Goal: Task Accomplishment & Management: Use online tool/utility

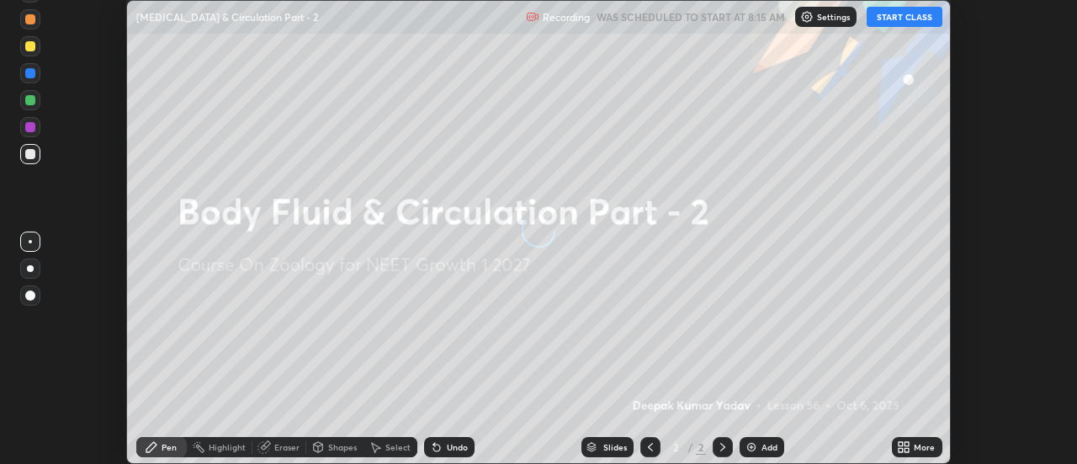
scroll to position [464, 1076]
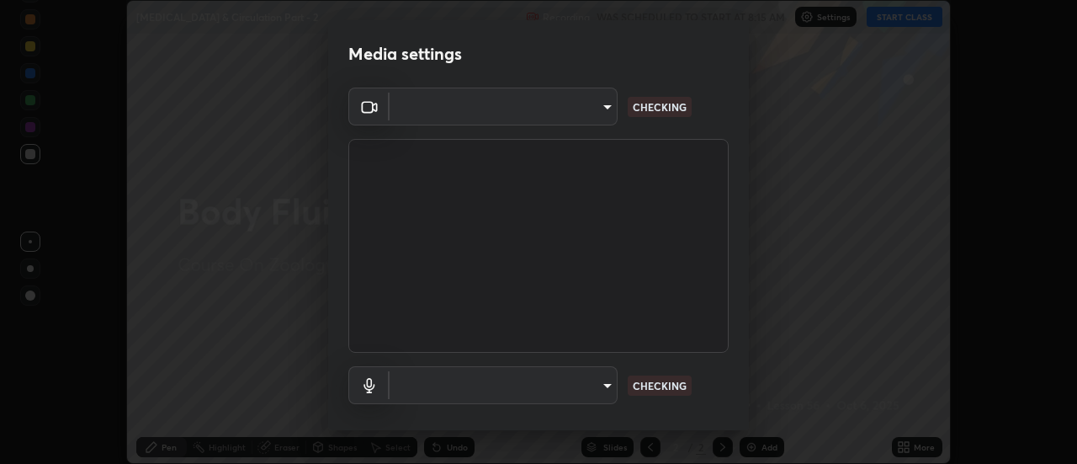
type input "6db99b6eec43879c9c37220b589585cee9a8a2a9ecad64e3b740b2de92d68dc4"
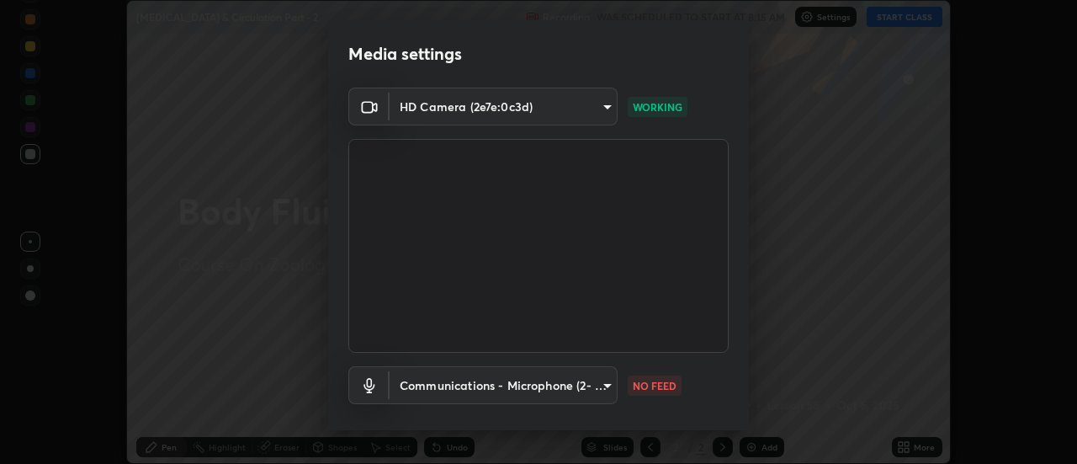
click at [598, 385] on body "Erase all [MEDICAL_DATA] & Circulation Part - 2 Recording WAS SCHEDULED TO STAR…" at bounding box center [538, 232] width 1077 height 464
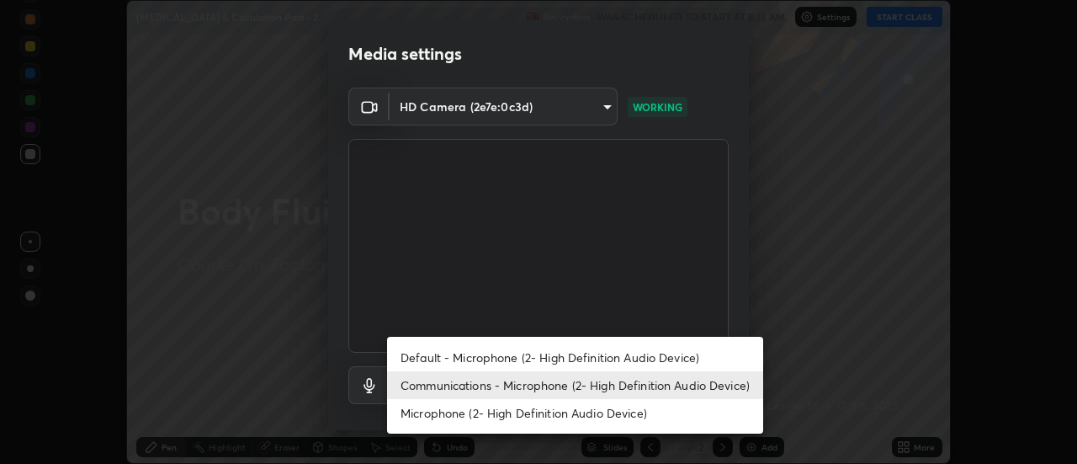
click at [554, 359] on li "Default - Microphone (2- High Definition Audio Device)" at bounding box center [575, 357] width 376 height 28
type input "default"
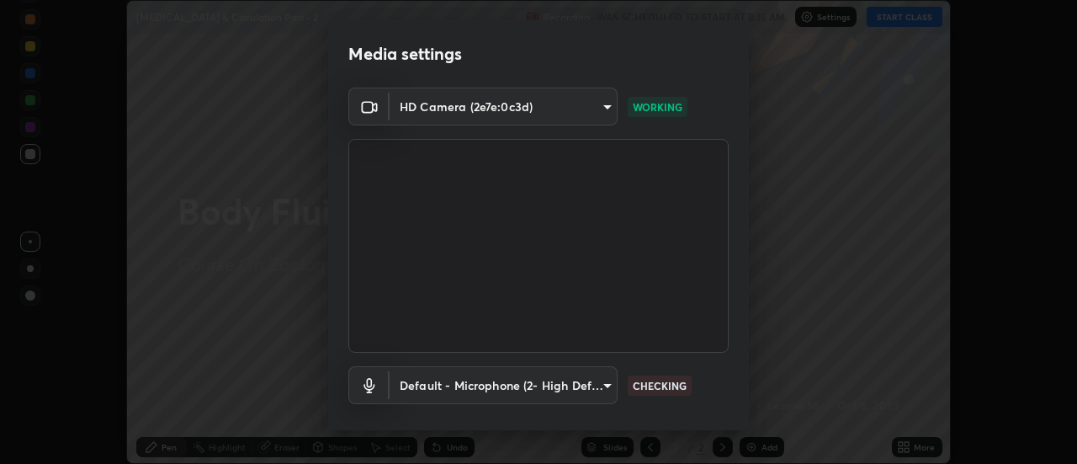
click at [565, 390] on body "Erase all [MEDICAL_DATA] & Circulation Part - 2 Recording WAS SCHEDULED TO STAR…" at bounding box center [538, 232] width 1077 height 464
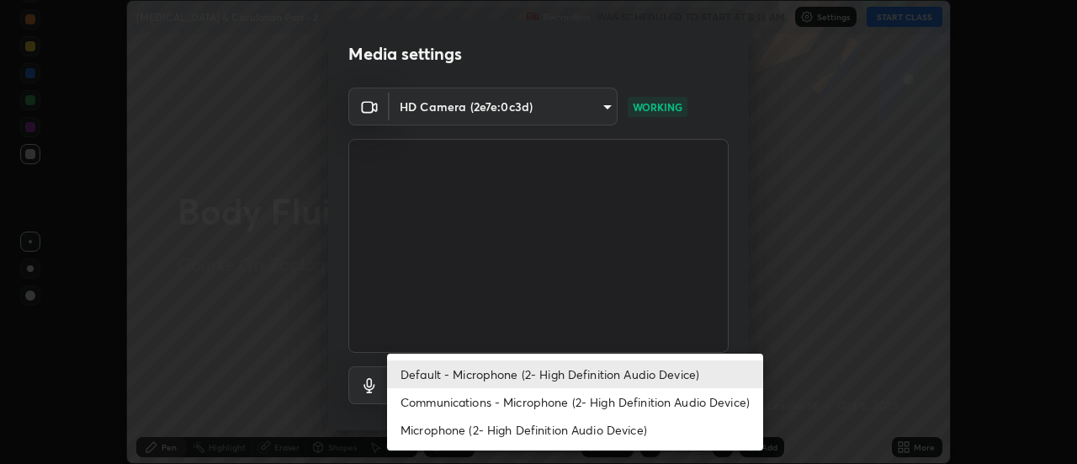
click at [772, 331] on div at bounding box center [538, 232] width 1077 height 464
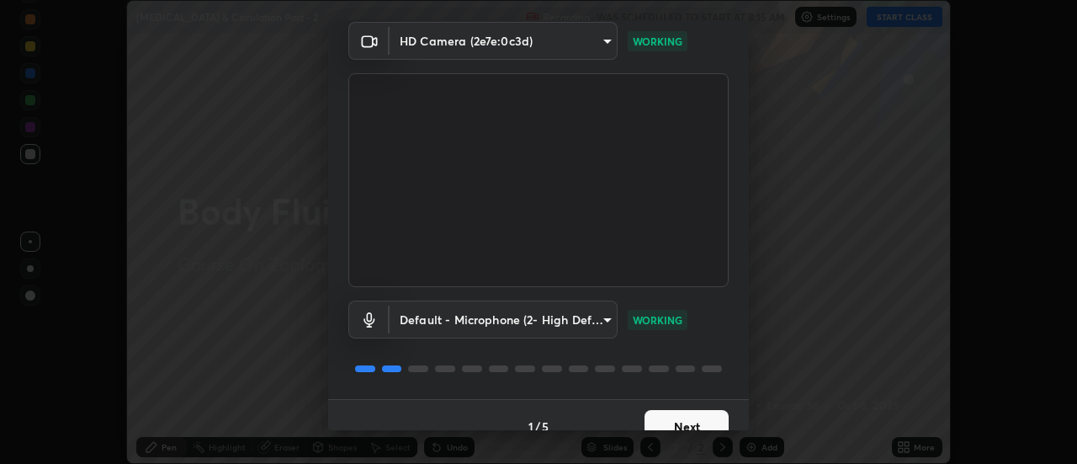
scroll to position [88, 0]
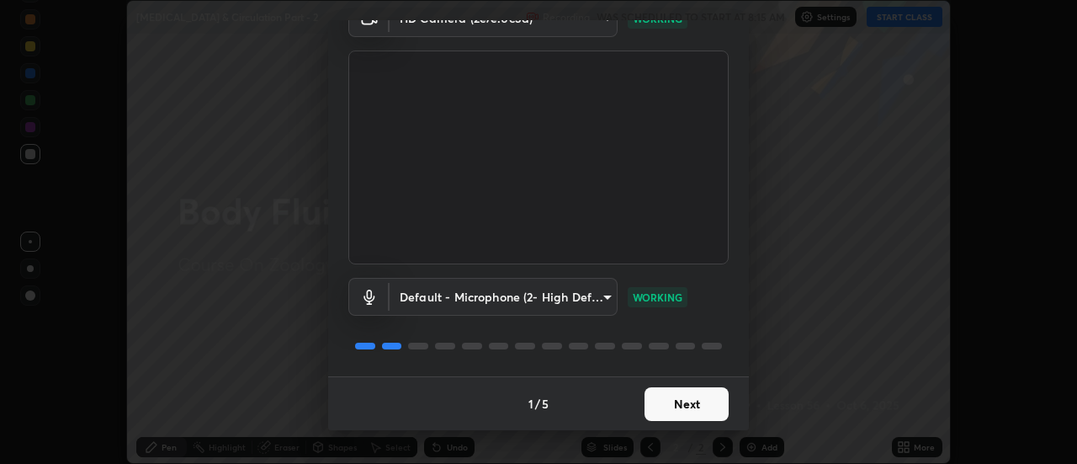
click at [686, 406] on button "Next" at bounding box center [686, 404] width 84 height 34
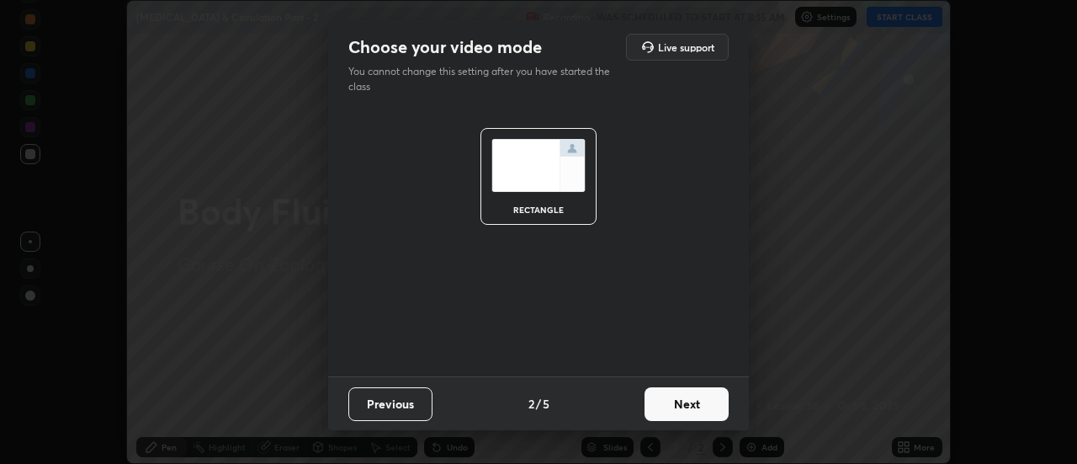
scroll to position [0, 0]
click at [686, 408] on button "Next" at bounding box center [686, 404] width 84 height 34
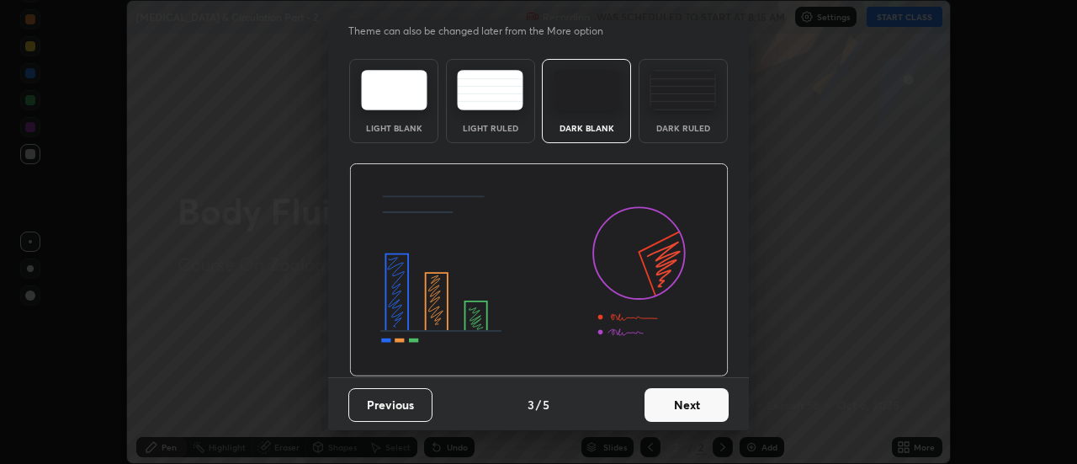
scroll to position [41, 0]
click at [698, 404] on button "Next" at bounding box center [686, 404] width 84 height 34
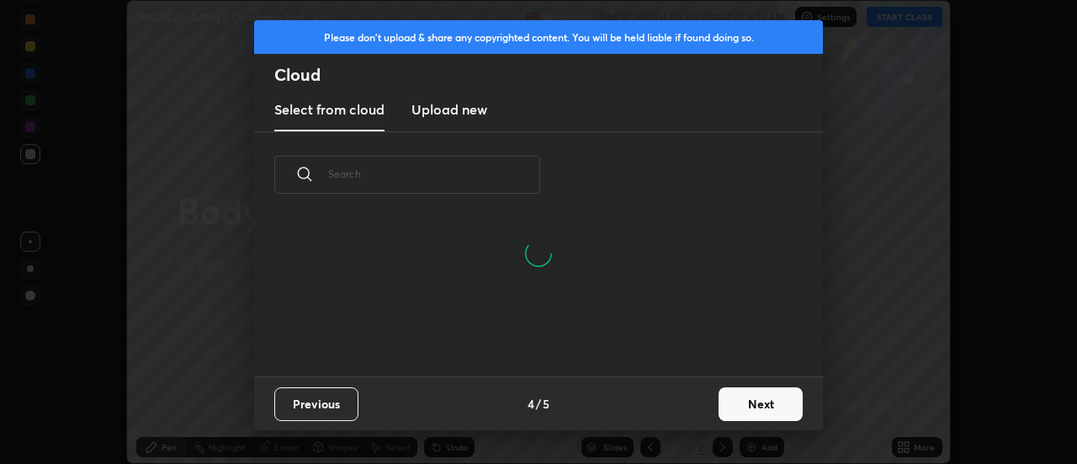
click at [729, 407] on button "Next" at bounding box center [761, 404] width 84 height 34
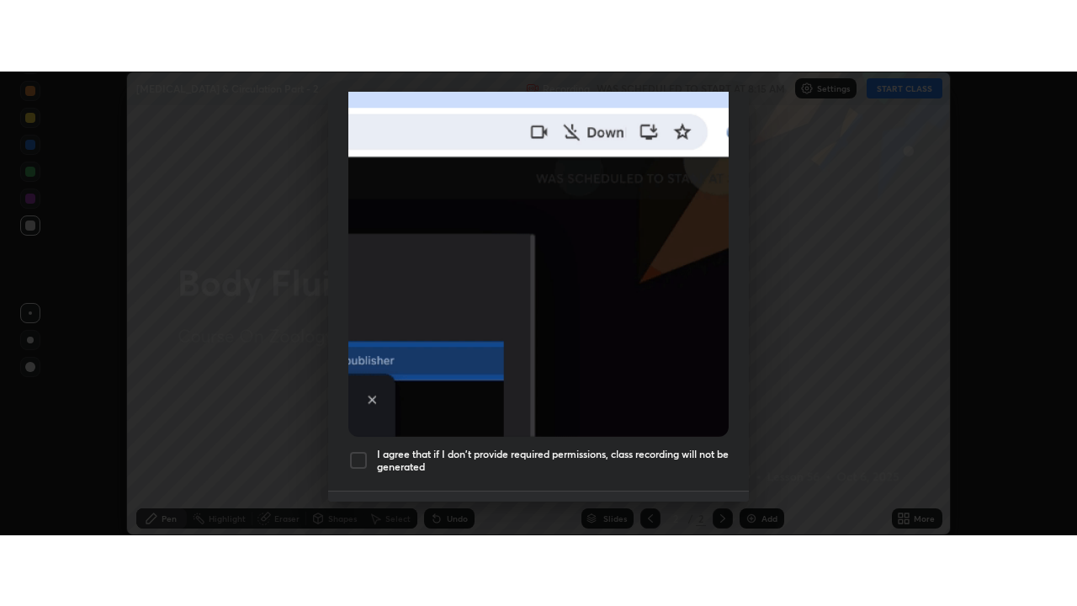
scroll to position [432, 0]
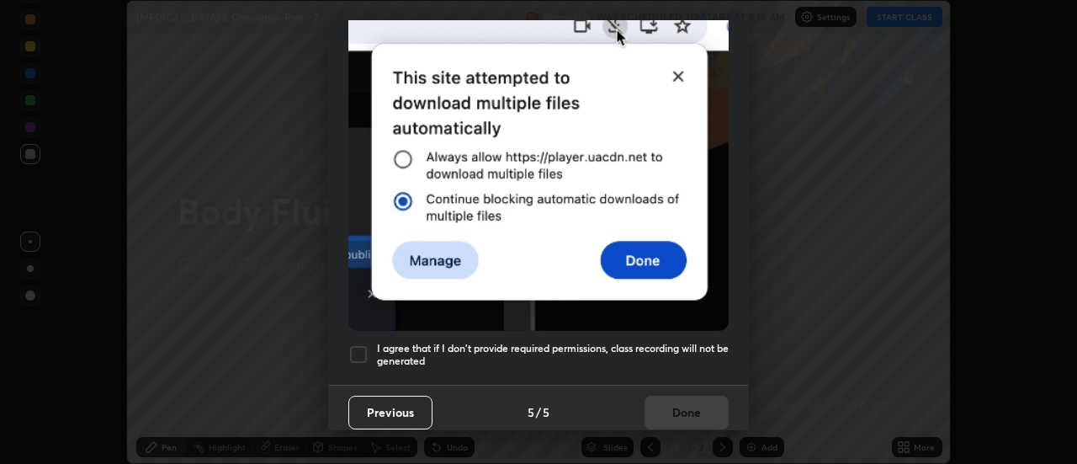
click at [360, 348] on div at bounding box center [358, 354] width 20 height 20
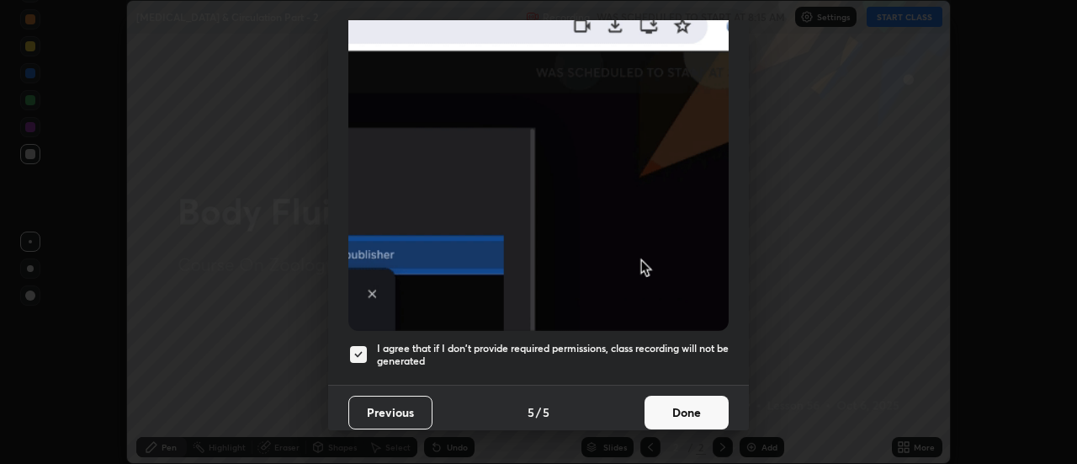
click at [655, 403] on button "Done" at bounding box center [686, 412] width 84 height 34
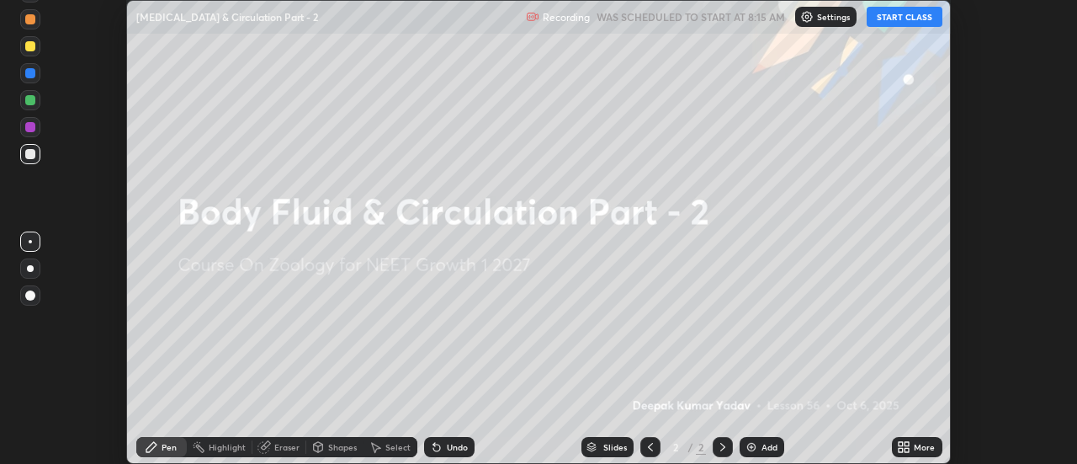
click at [905, 446] on icon at bounding box center [907, 444] width 4 height 4
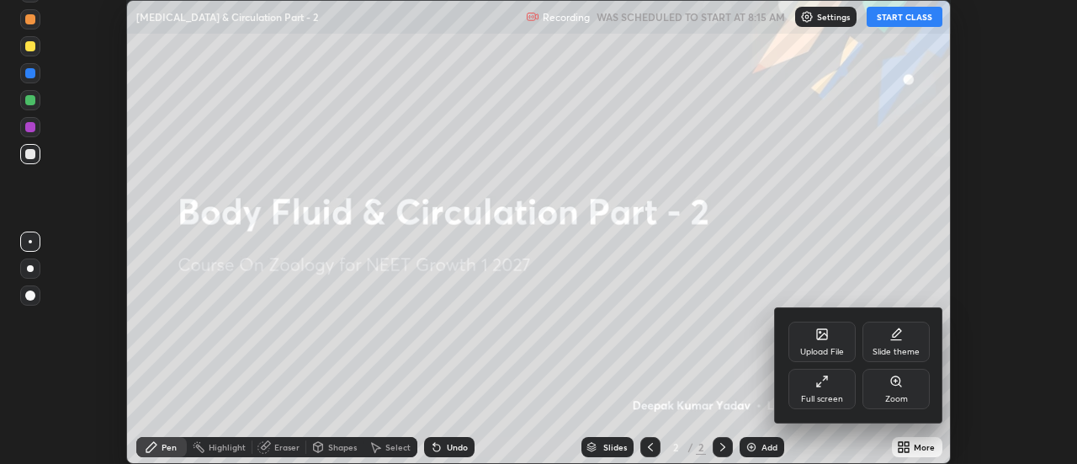
click at [832, 400] on div "Full screen" at bounding box center [822, 399] width 42 height 8
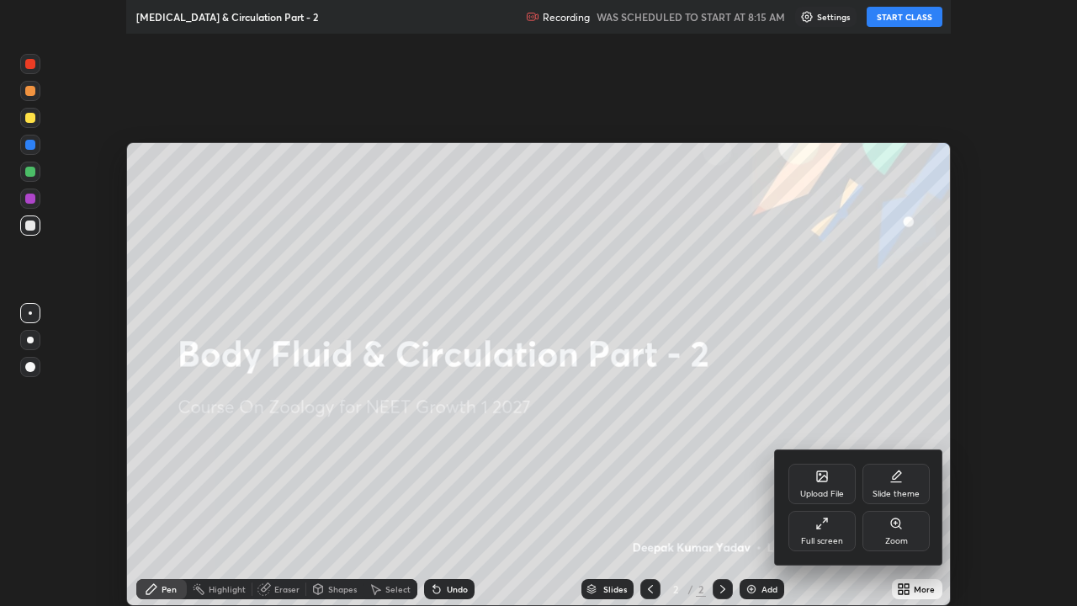
scroll to position [606, 1077]
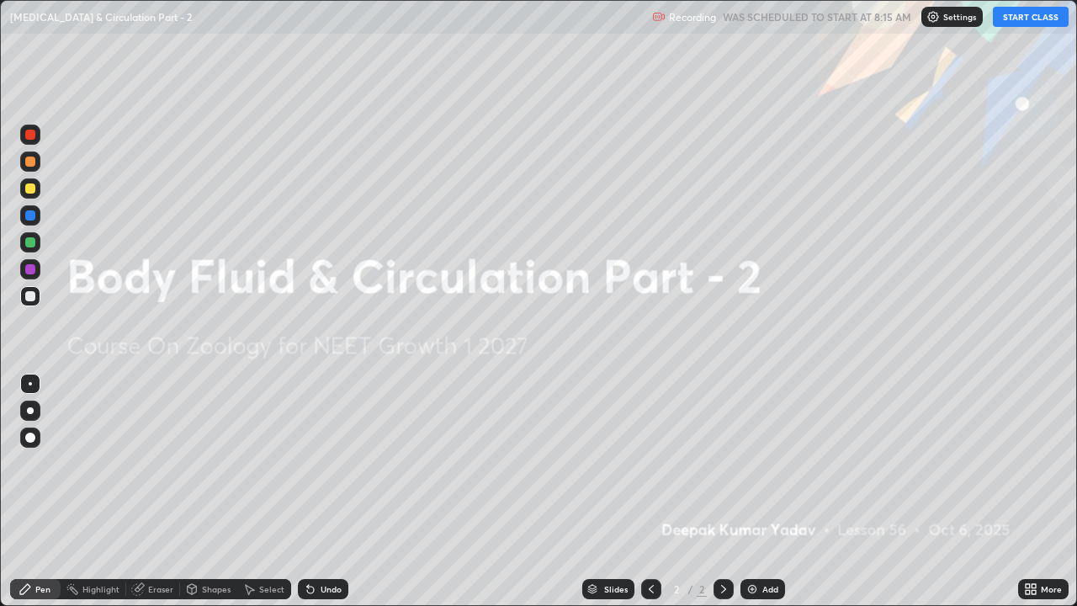
click at [749, 463] on img at bounding box center [751, 588] width 13 height 13
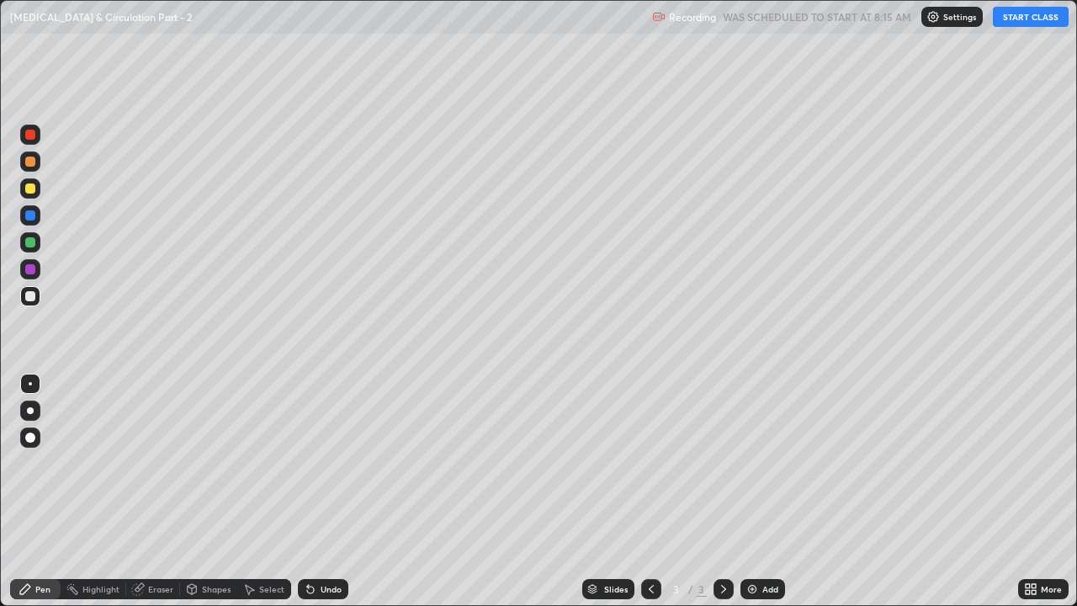
click at [1013, 16] on button "START CLASS" at bounding box center [1031, 17] width 76 height 20
click at [28, 191] on div at bounding box center [30, 188] width 10 height 10
click at [30, 192] on div at bounding box center [30, 188] width 10 height 10
click at [29, 443] on div at bounding box center [30, 437] width 20 height 20
click at [308, 463] on icon at bounding box center [310, 589] width 7 height 7
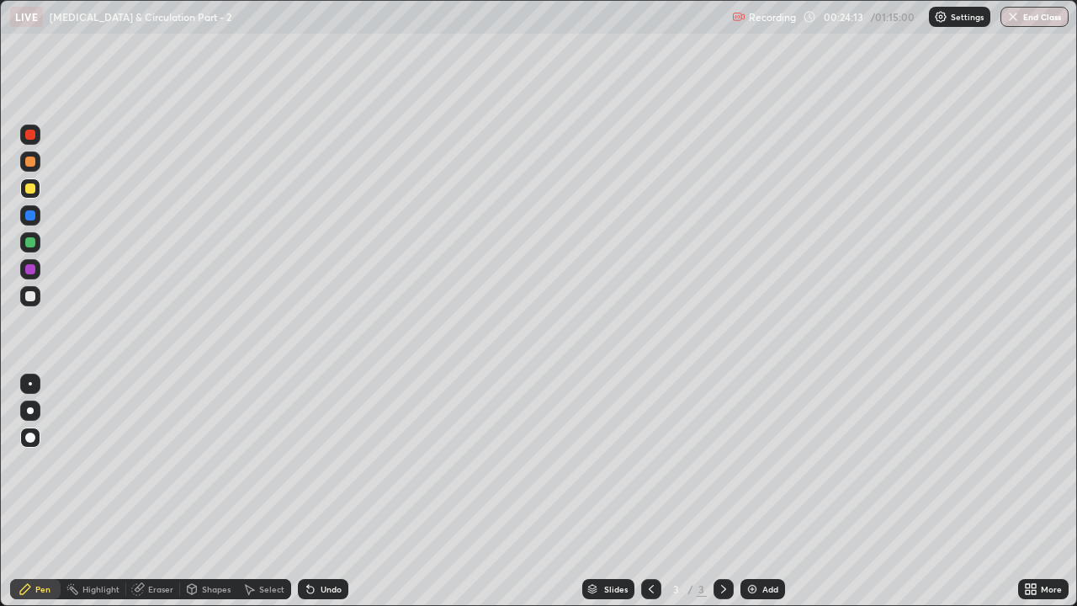
click at [30, 247] on div at bounding box center [30, 242] width 10 height 10
click at [749, 463] on div "Add" at bounding box center [762, 589] width 45 height 20
click at [24, 190] on div at bounding box center [30, 188] width 20 height 20
click at [29, 245] on div at bounding box center [30, 242] width 10 height 10
click at [160, 463] on div "Eraser" at bounding box center [160, 589] width 25 height 8
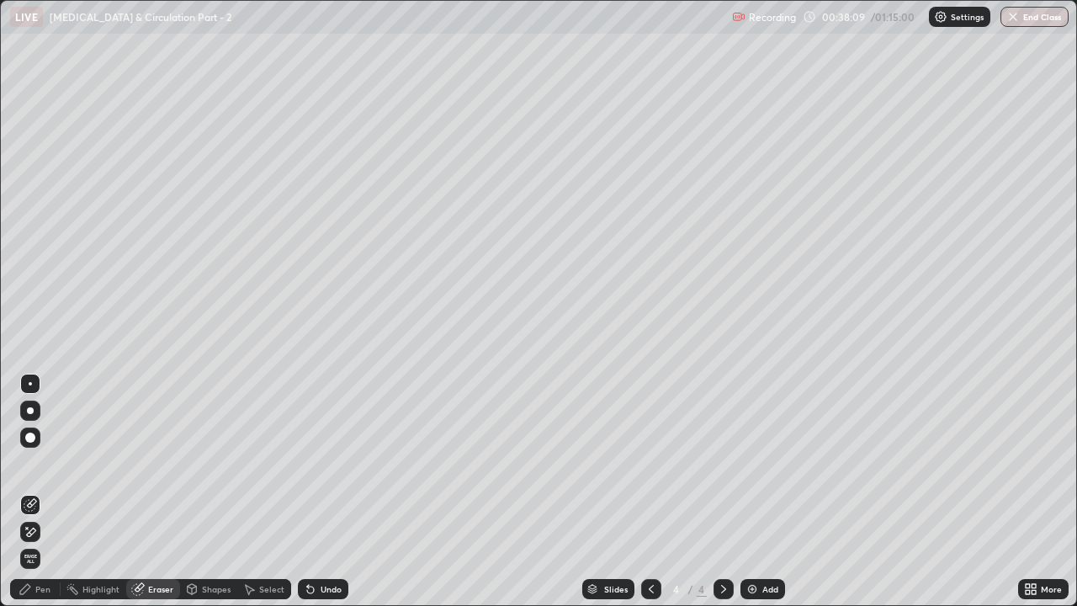
click at [43, 463] on div "Pen" at bounding box center [42, 589] width 15 height 8
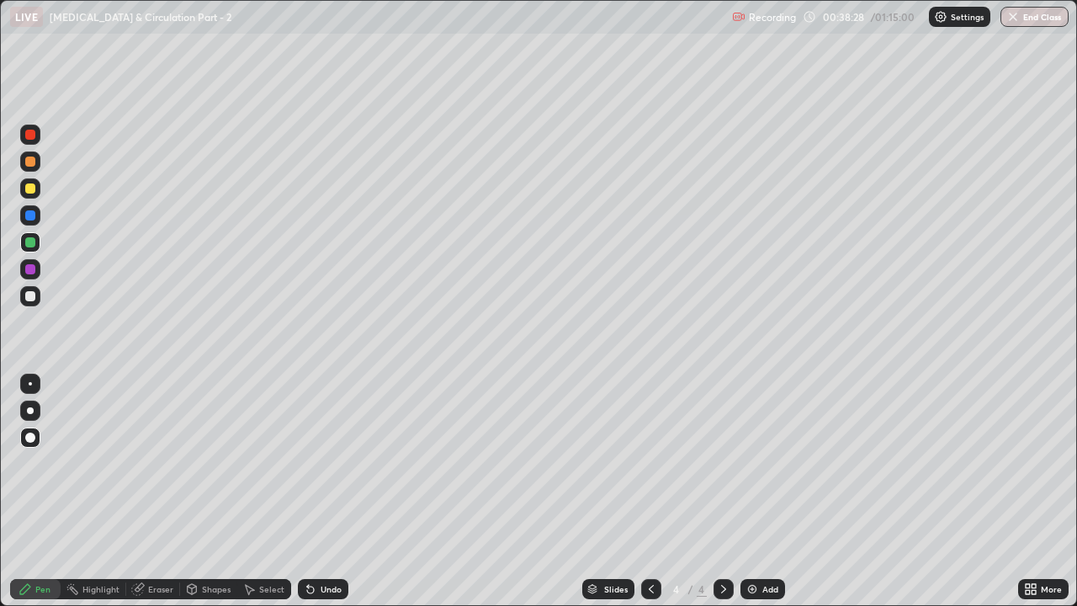
click at [40, 220] on div at bounding box center [30, 215] width 20 height 20
click at [307, 463] on icon at bounding box center [310, 589] width 7 height 7
click at [308, 463] on icon at bounding box center [310, 589] width 7 height 7
click at [311, 463] on icon at bounding box center [310, 589] width 7 height 7
click at [308, 463] on icon at bounding box center [310, 589] width 7 height 7
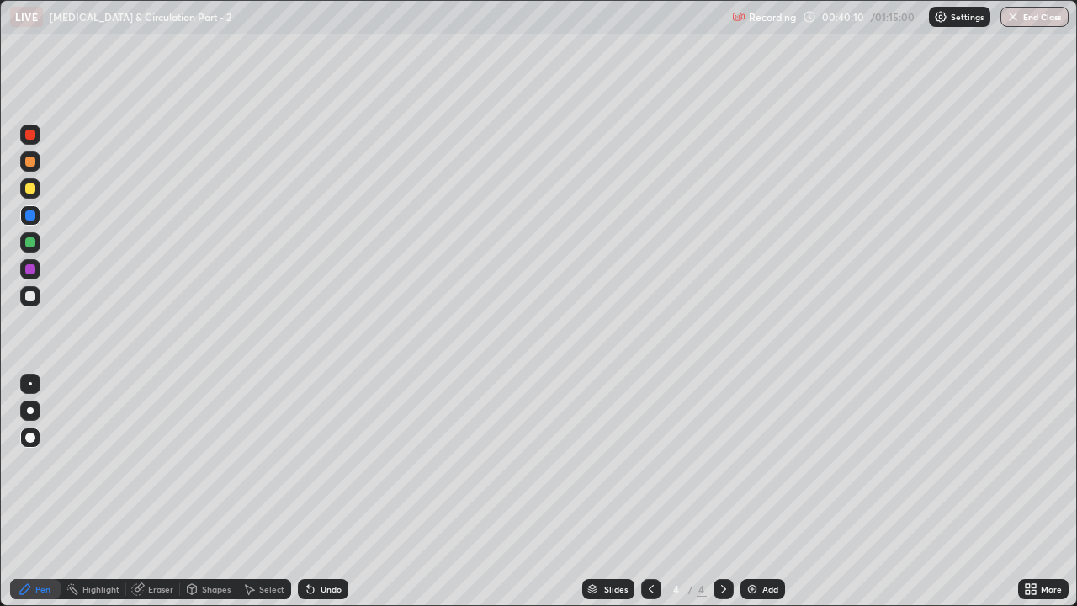
click at [38, 297] on div at bounding box center [30, 296] width 20 height 20
click at [29, 133] on div at bounding box center [30, 135] width 10 height 10
click at [754, 463] on img at bounding box center [751, 588] width 13 height 13
click at [33, 295] on div at bounding box center [30, 296] width 10 height 10
click at [198, 463] on div "Shapes" at bounding box center [208, 589] width 57 height 20
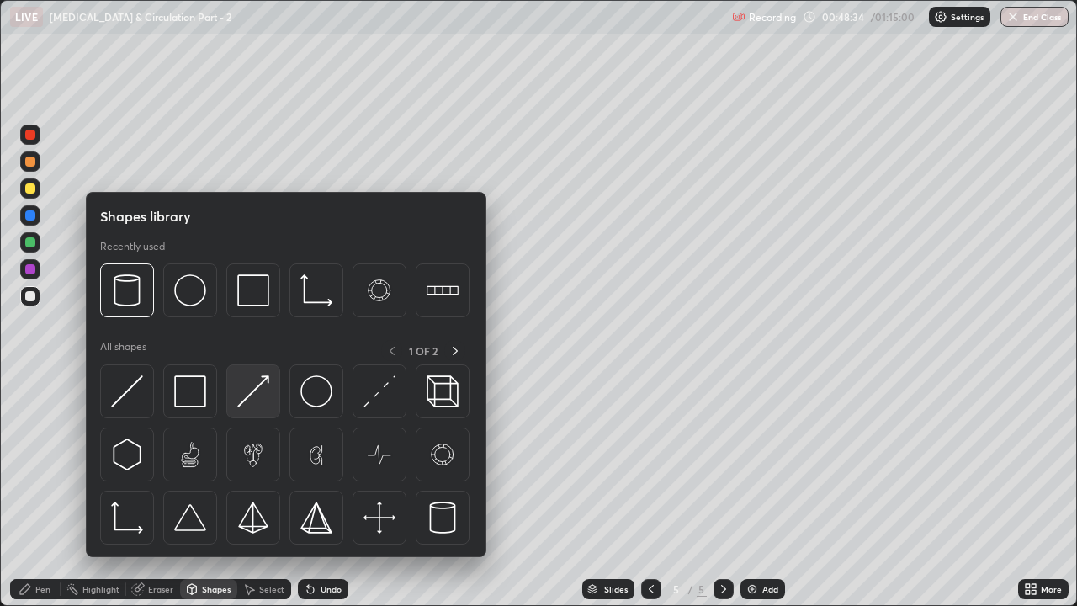
click at [253, 400] on img at bounding box center [253, 391] width 32 height 32
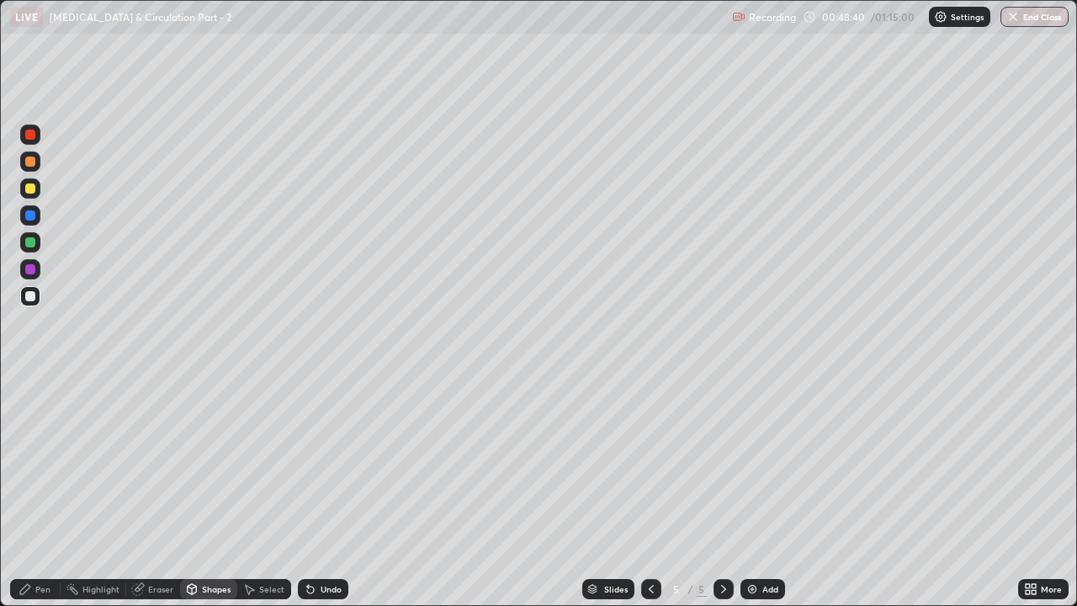
click at [29, 241] on div at bounding box center [30, 242] width 10 height 10
click at [43, 463] on div "Pen" at bounding box center [42, 589] width 15 height 8
click at [32, 271] on div at bounding box center [30, 269] width 10 height 10
click at [31, 162] on div at bounding box center [30, 161] width 10 height 10
click at [750, 463] on img at bounding box center [751, 588] width 13 height 13
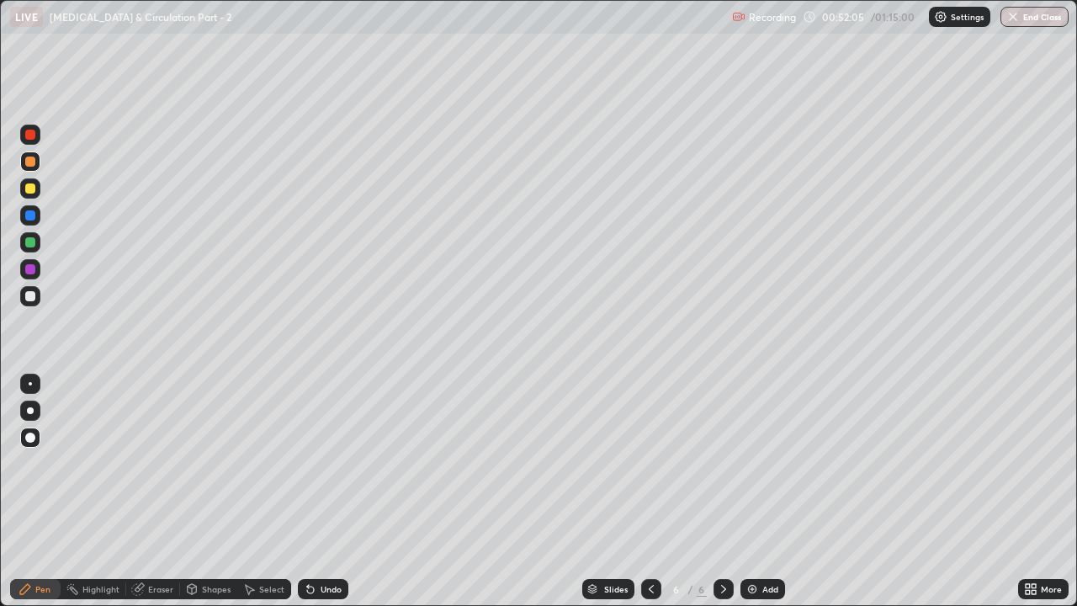
click at [309, 463] on icon at bounding box center [310, 589] width 7 height 7
click at [310, 463] on icon at bounding box center [310, 588] width 13 height 13
click at [33, 188] on div at bounding box center [30, 188] width 10 height 10
click at [33, 300] on div at bounding box center [30, 296] width 10 height 10
click at [32, 248] on div at bounding box center [30, 242] width 20 height 20
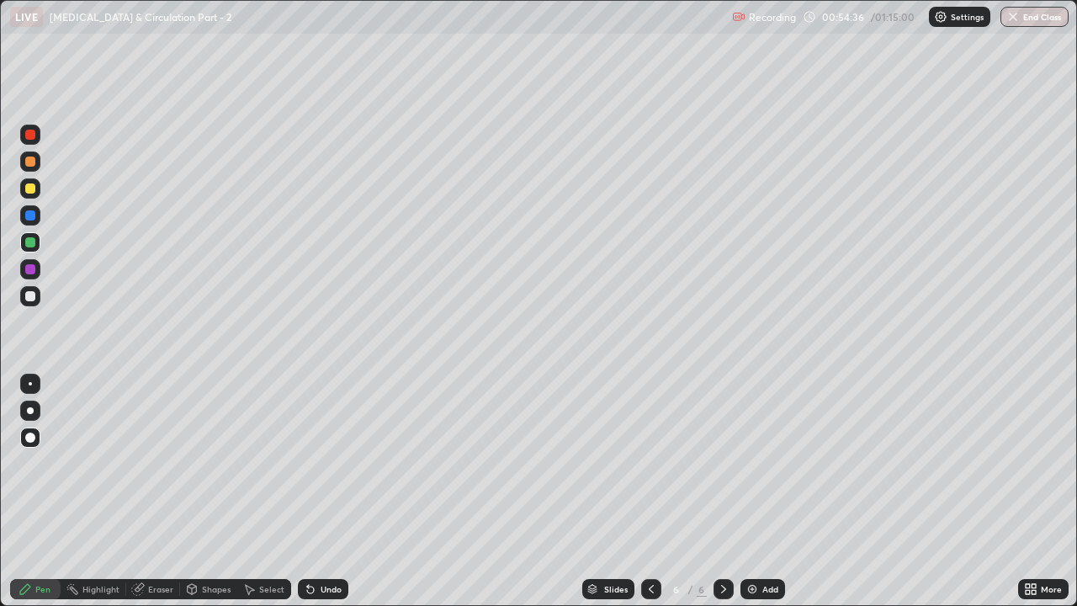
click at [308, 463] on icon at bounding box center [310, 589] width 7 height 7
click at [307, 463] on icon at bounding box center [310, 589] width 7 height 7
click at [29, 241] on div at bounding box center [30, 242] width 10 height 10
click at [750, 463] on img at bounding box center [751, 588] width 13 height 13
click at [32, 193] on div at bounding box center [30, 188] width 10 height 10
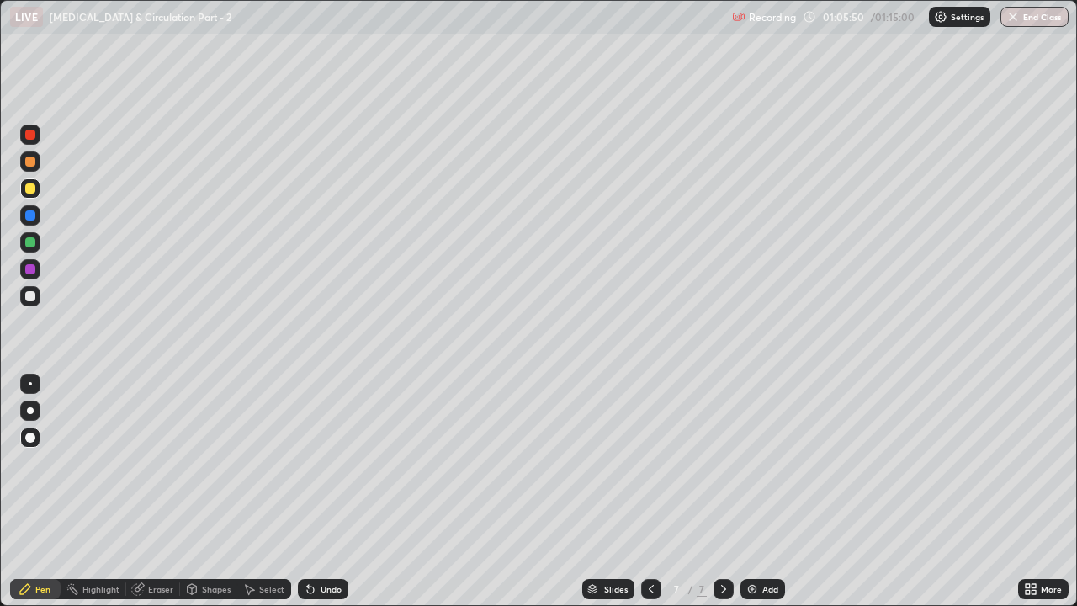
click at [29, 241] on div at bounding box center [30, 242] width 10 height 10
click at [307, 463] on icon at bounding box center [310, 589] width 7 height 7
click at [309, 463] on icon at bounding box center [310, 589] width 7 height 7
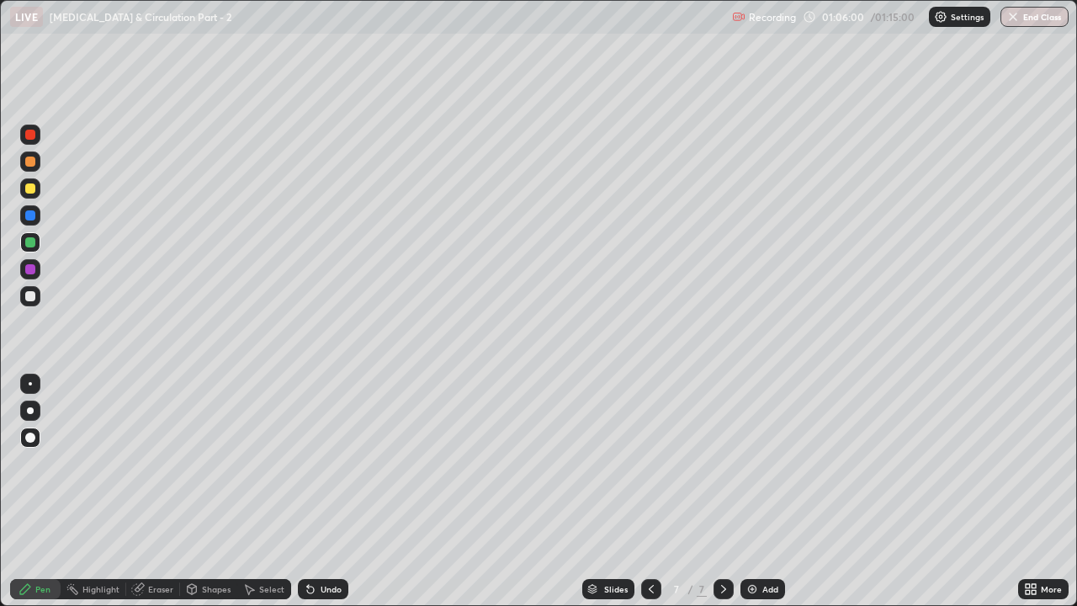
click at [307, 463] on icon at bounding box center [310, 589] width 7 height 7
click at [308, 463] on icon at bounding box center [310, 589] width 7 height 7
click at [28, 186] on div at bounding box center [30, 188] width 10 height 10
click at [30, 243] on div at bounding box center [30, 242] width 10 height 10
click at [30, 216] on div at bounding box center [30, 215] width 10 height 10
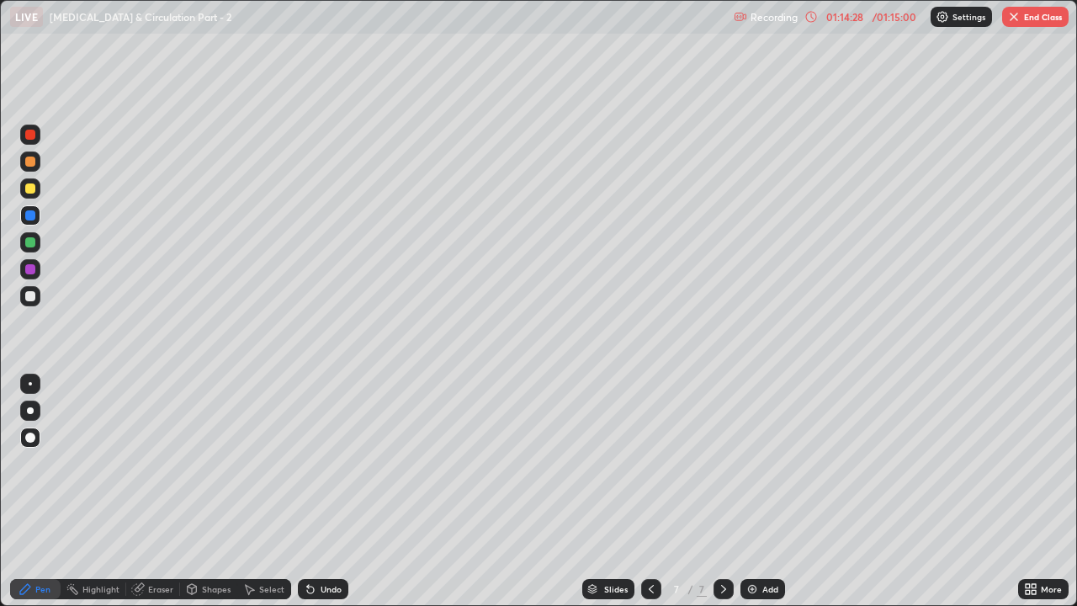
click at [747, 463] on img at bounding box center [751, 588] width 13 height 13
click at [32, 243] on div at bounding box center [30, 242] width 10 height 10
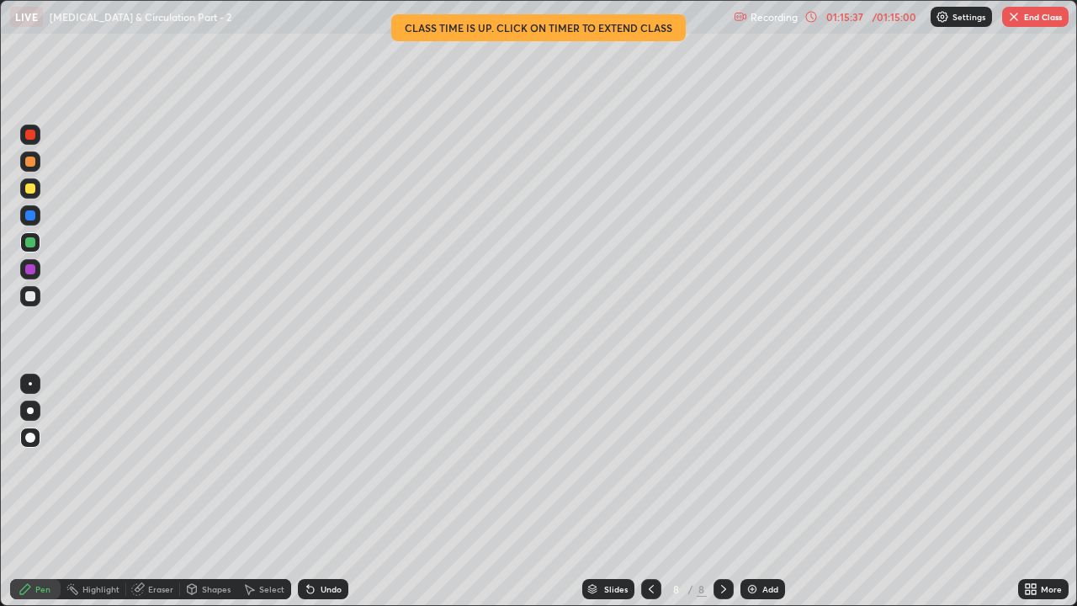
click at [1036, 21] on button "End Class" at bounding box center [1035, 17] width 66 height 20
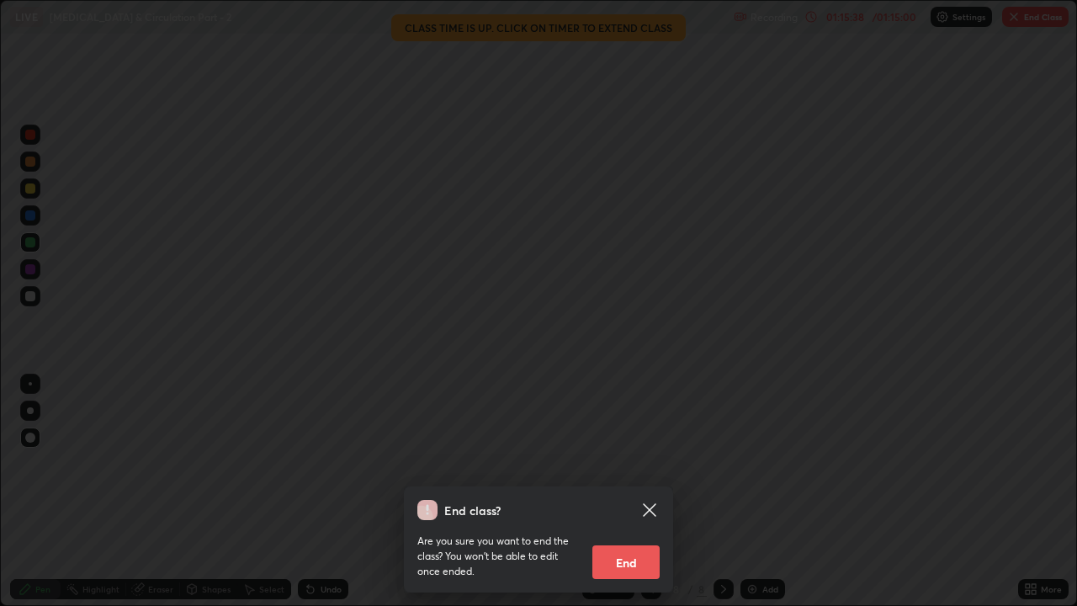
click at [637, 463] on button "End" at bounding box center [625, 562] width 67 height 34
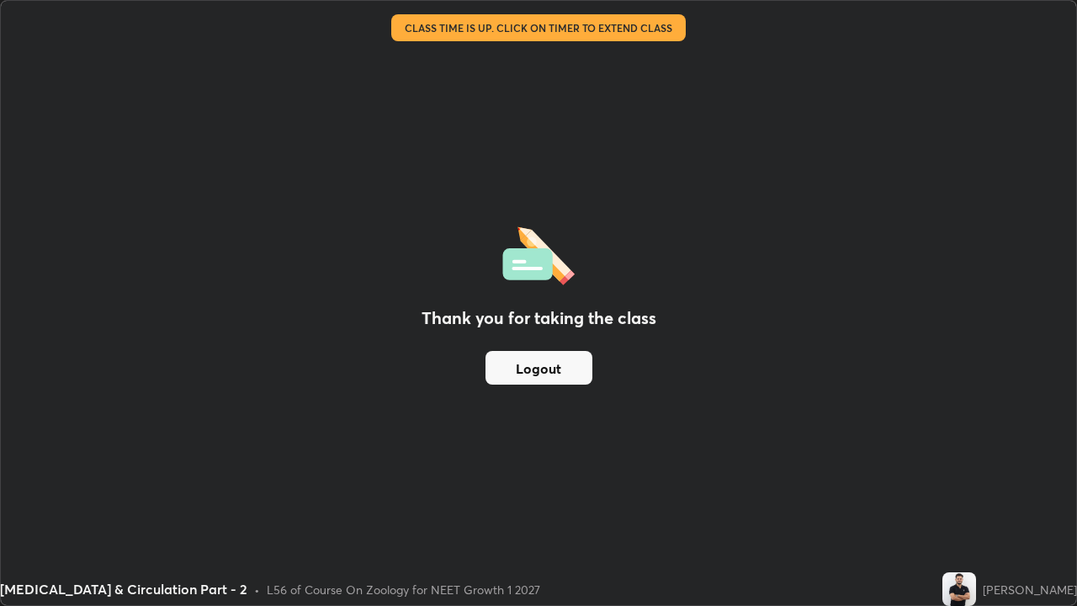
click at [556, 374] on button "Logout" at bounding box center [538, 368] width 107 height 34
